Goal: Information Seeking & Learning: Learn about a topic

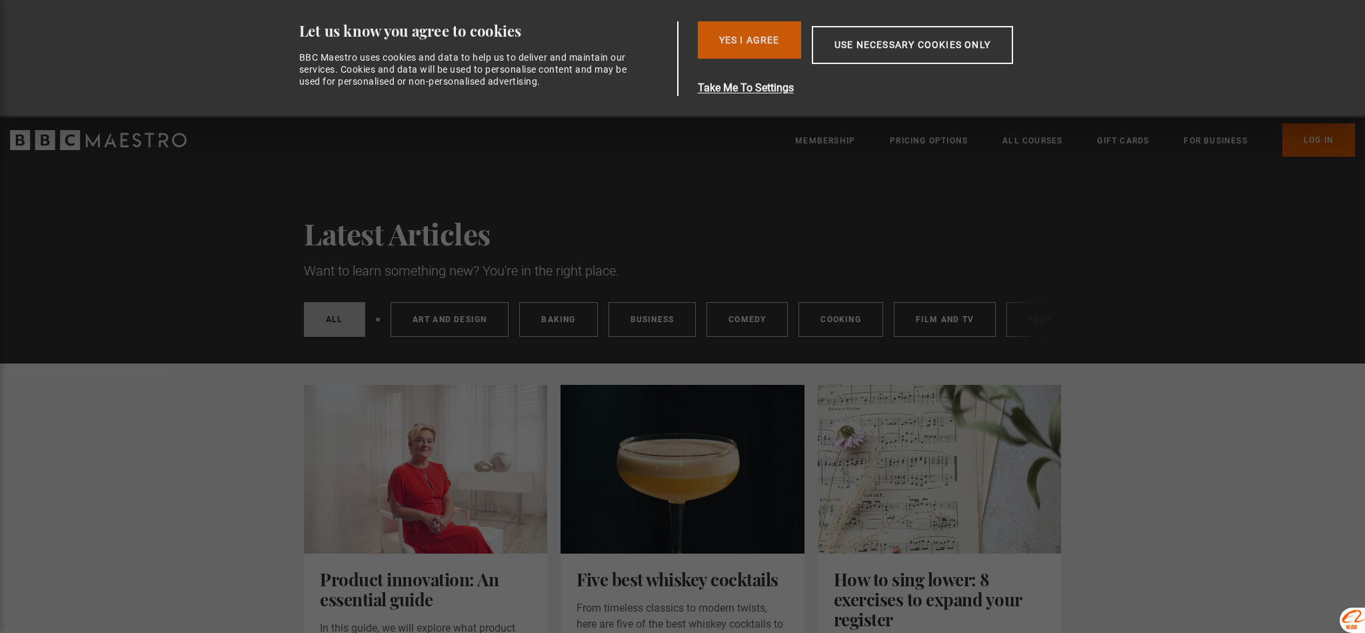
click at [734, 35] on button "Yes I Agree" at bounding box center [749, 39] width 103 height 37
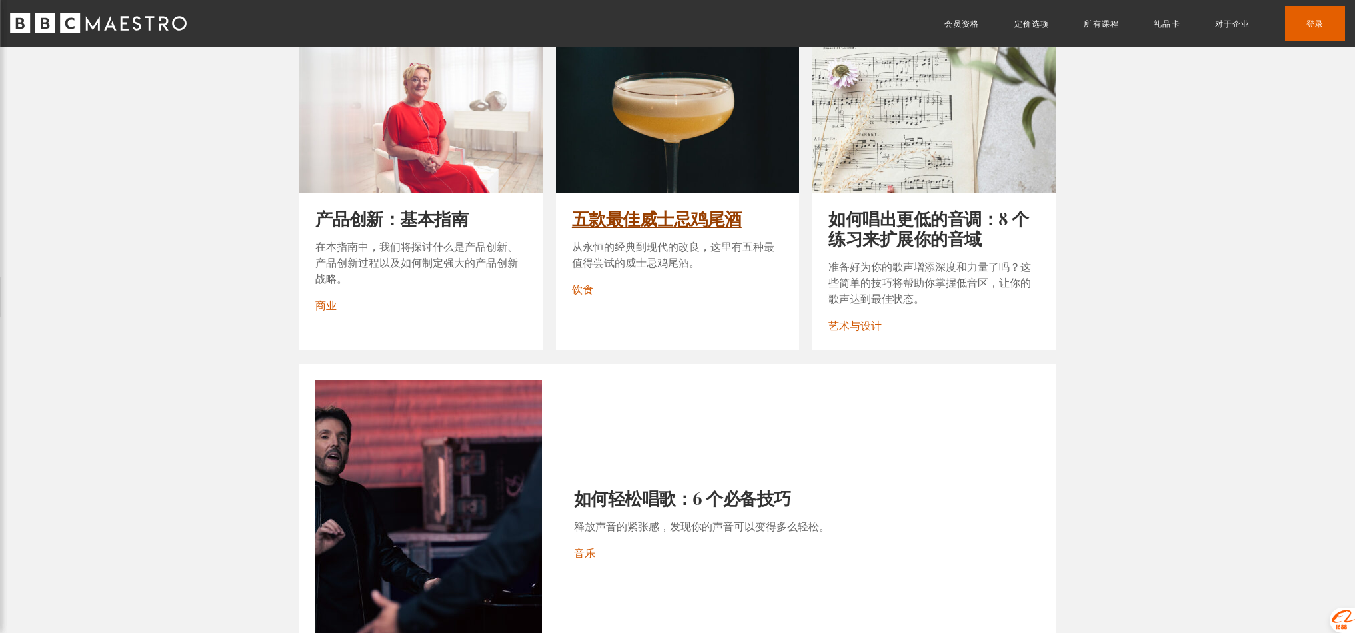
scroll to position [325, 0]
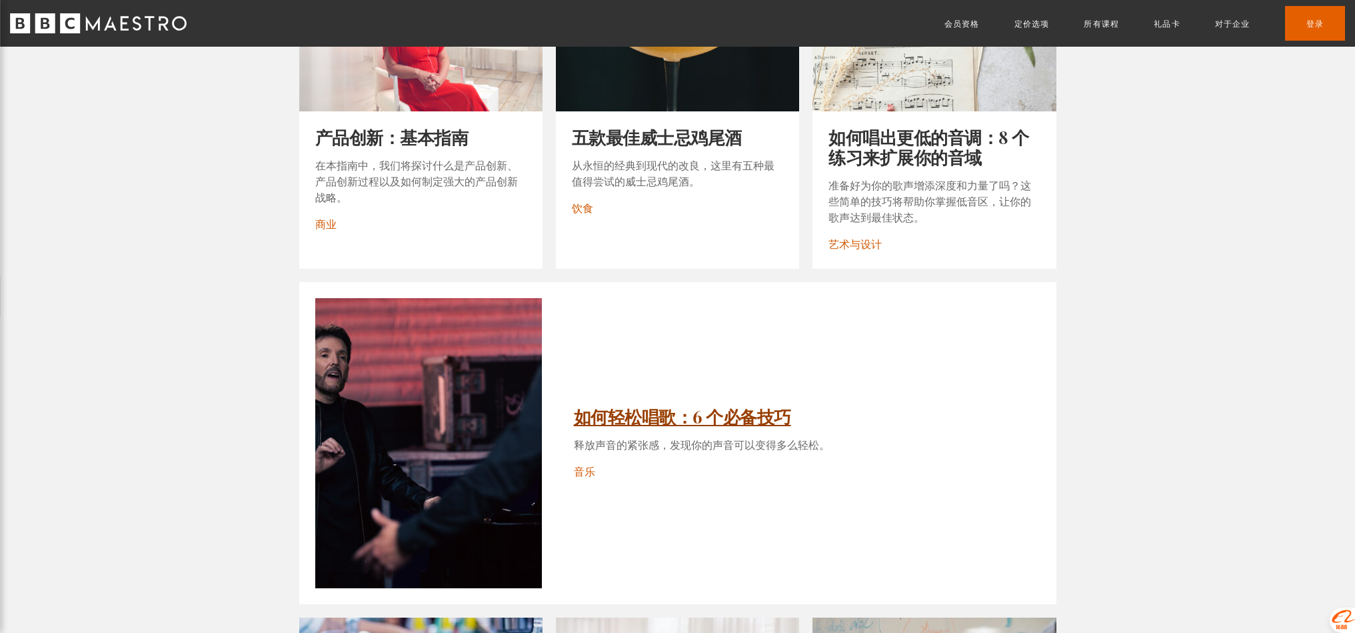
click at [705, 425] on link "如何轻松唱歌：6 个必备技巧" at bounding box center [682, 416] width 217 height 23
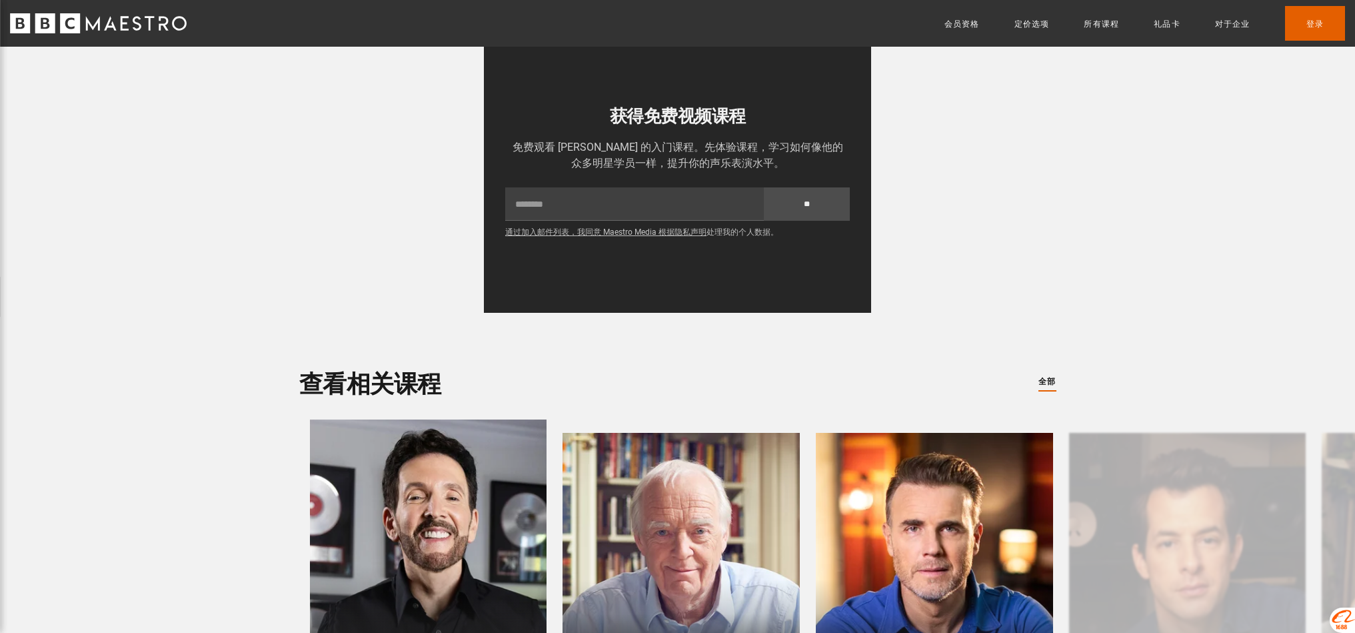
scroll to position [1820, 0]
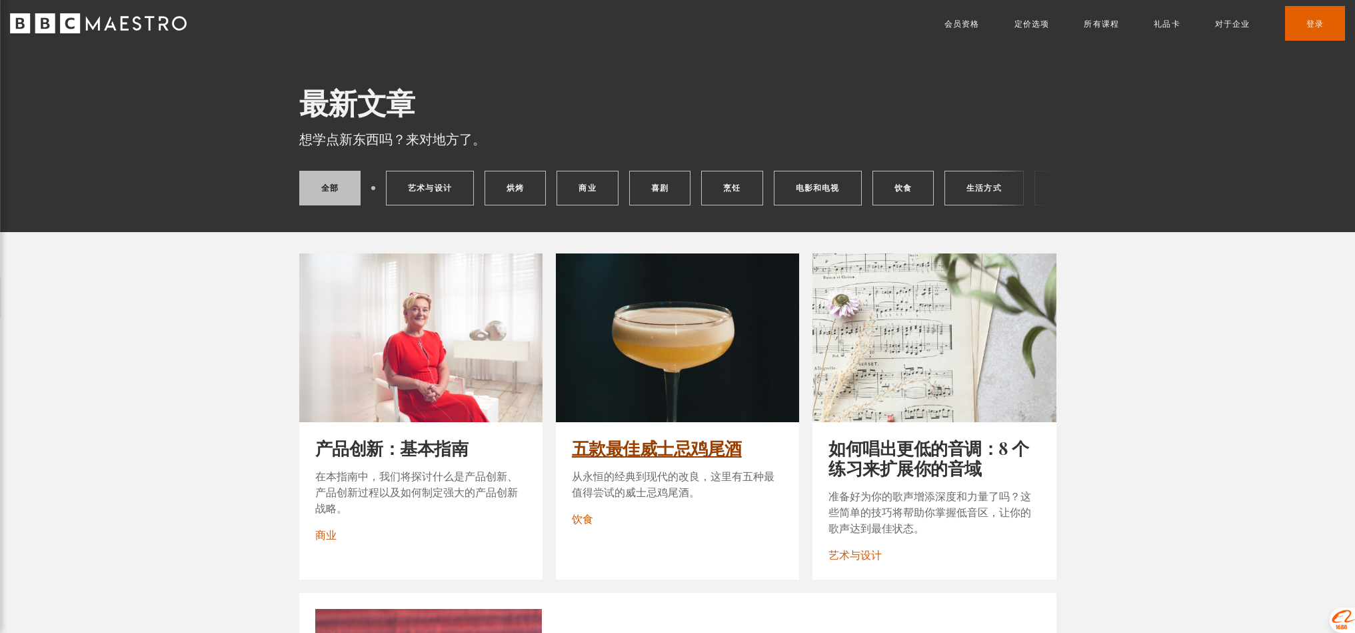
scroll to position [17, 0]
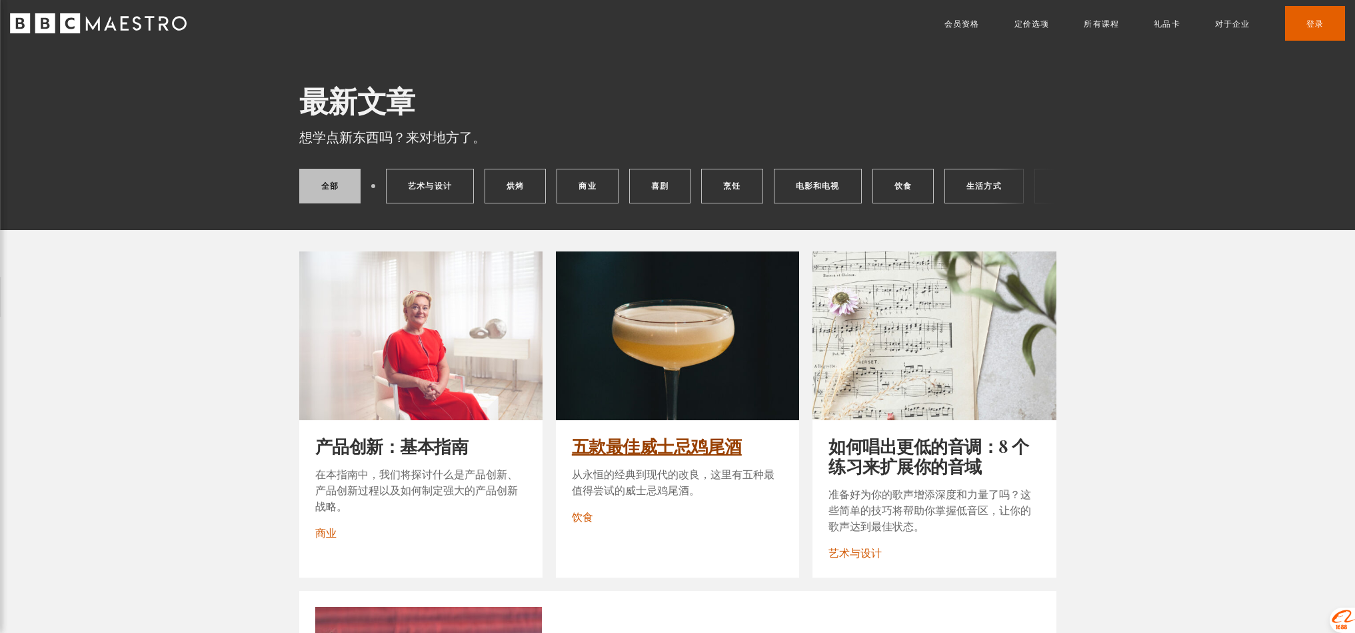
click at [708, 434] on link "五款最佳威士忌鸡尾酒" at bounding box center [657, 445] width 170 height 23
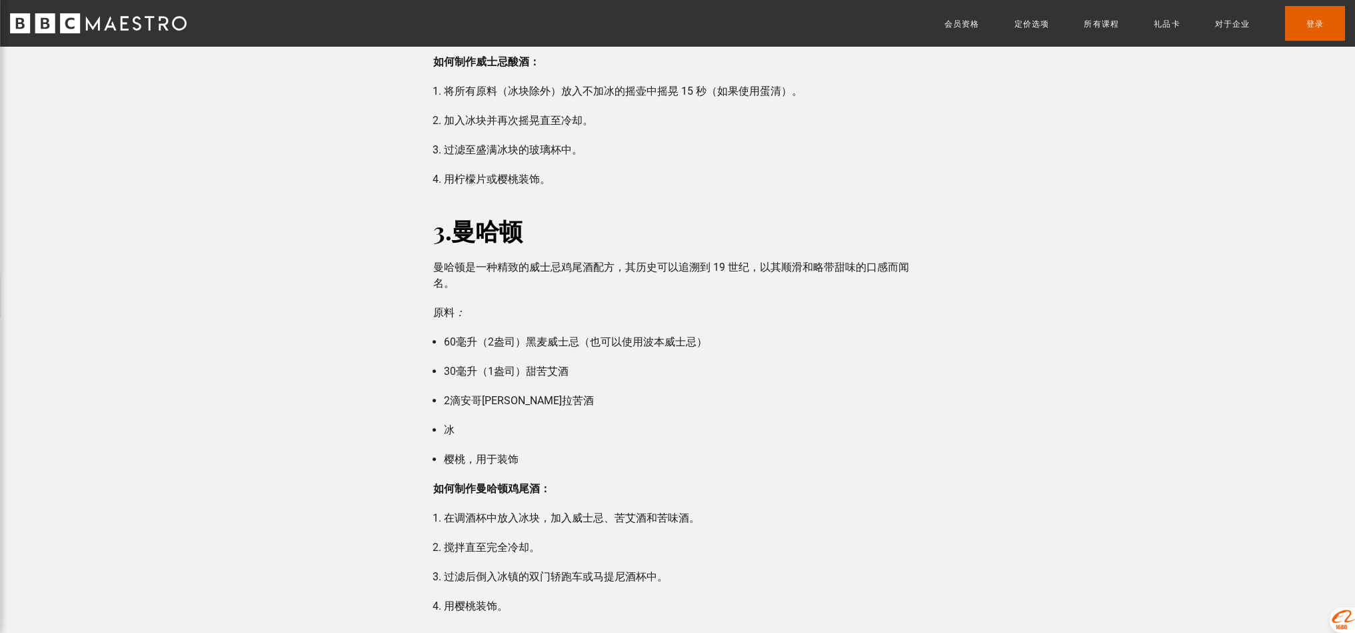
scroll to position [1236, 0]
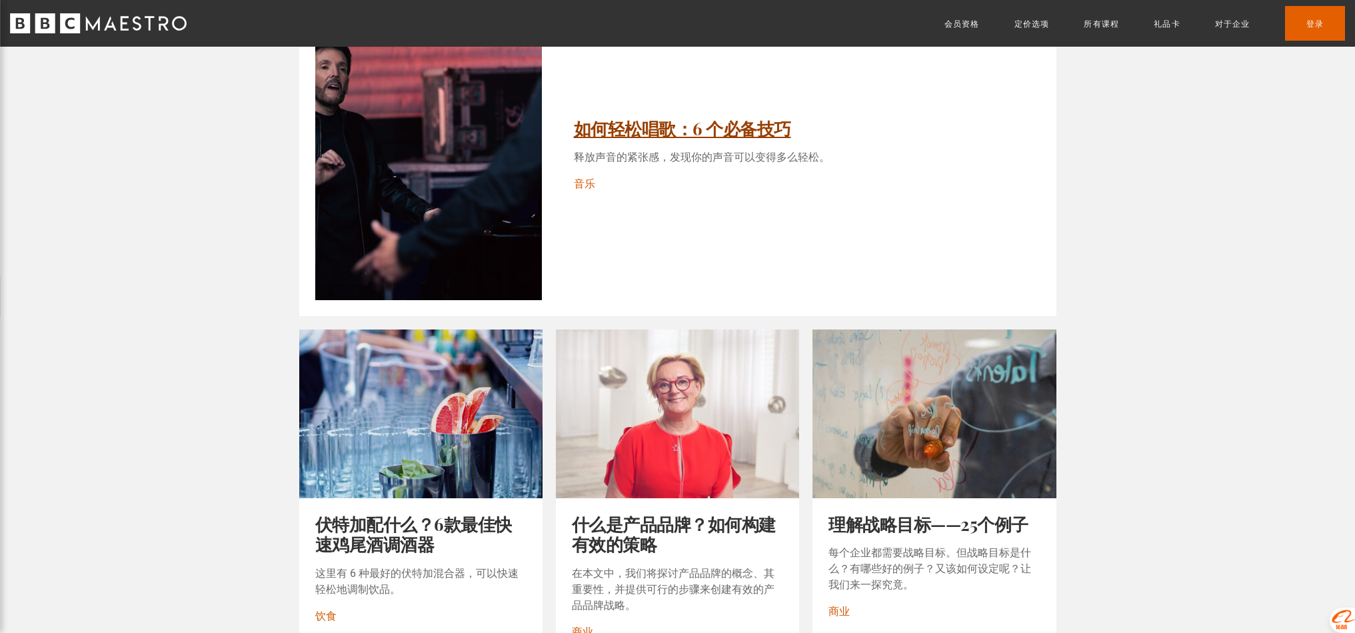
scroll to position [466, 0]
